Goal: Information Seeking & Learning: Learn about a topic

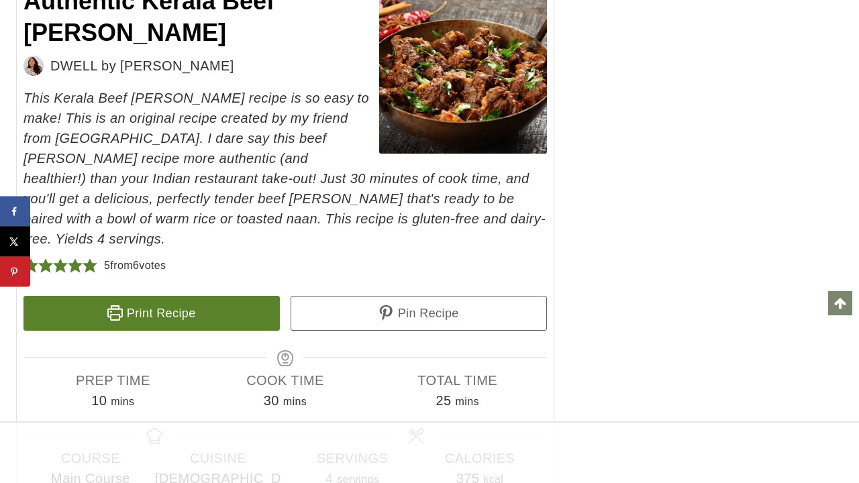
scroll to position [6609, 0]
